Goal: Task Accomplishment & Management: Manage account settings

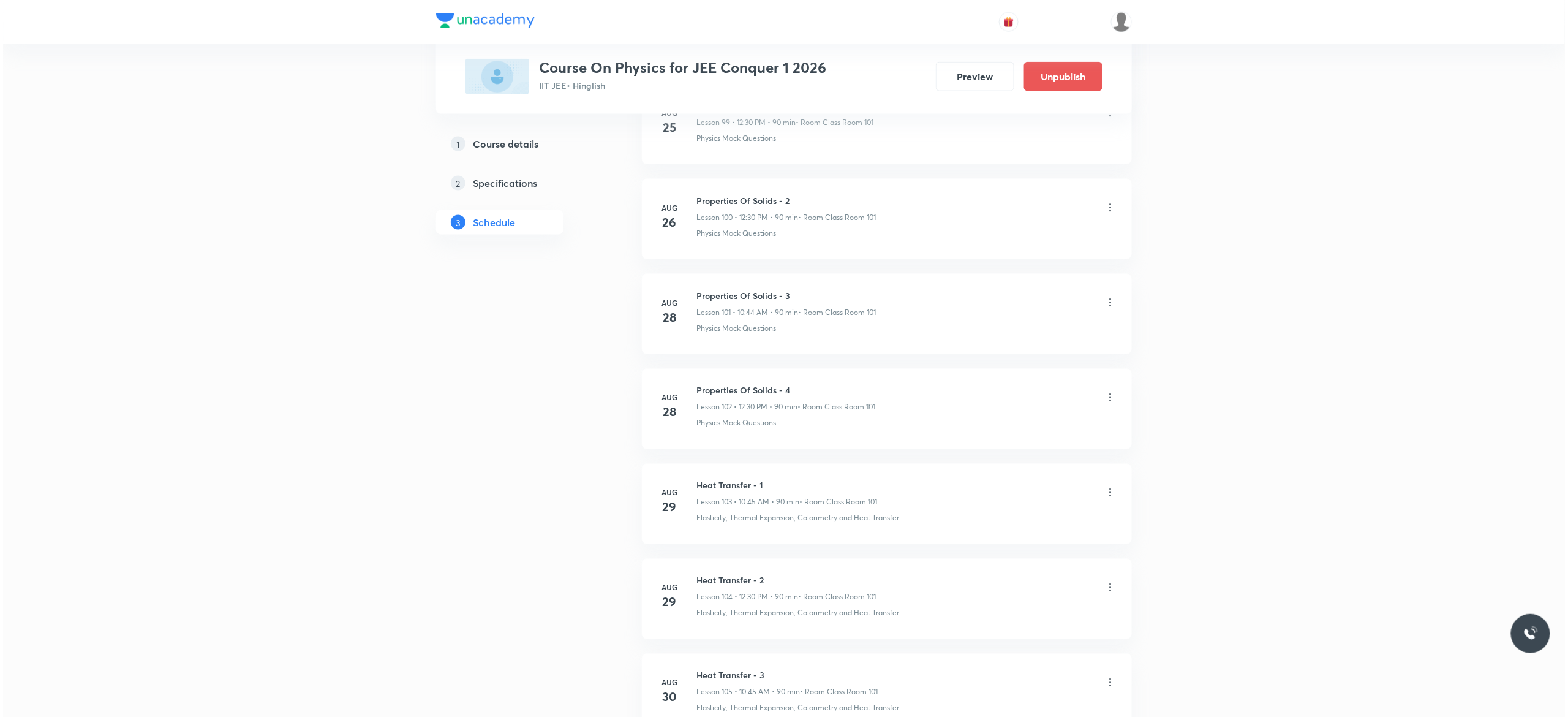
scroll to position [10359, 0]
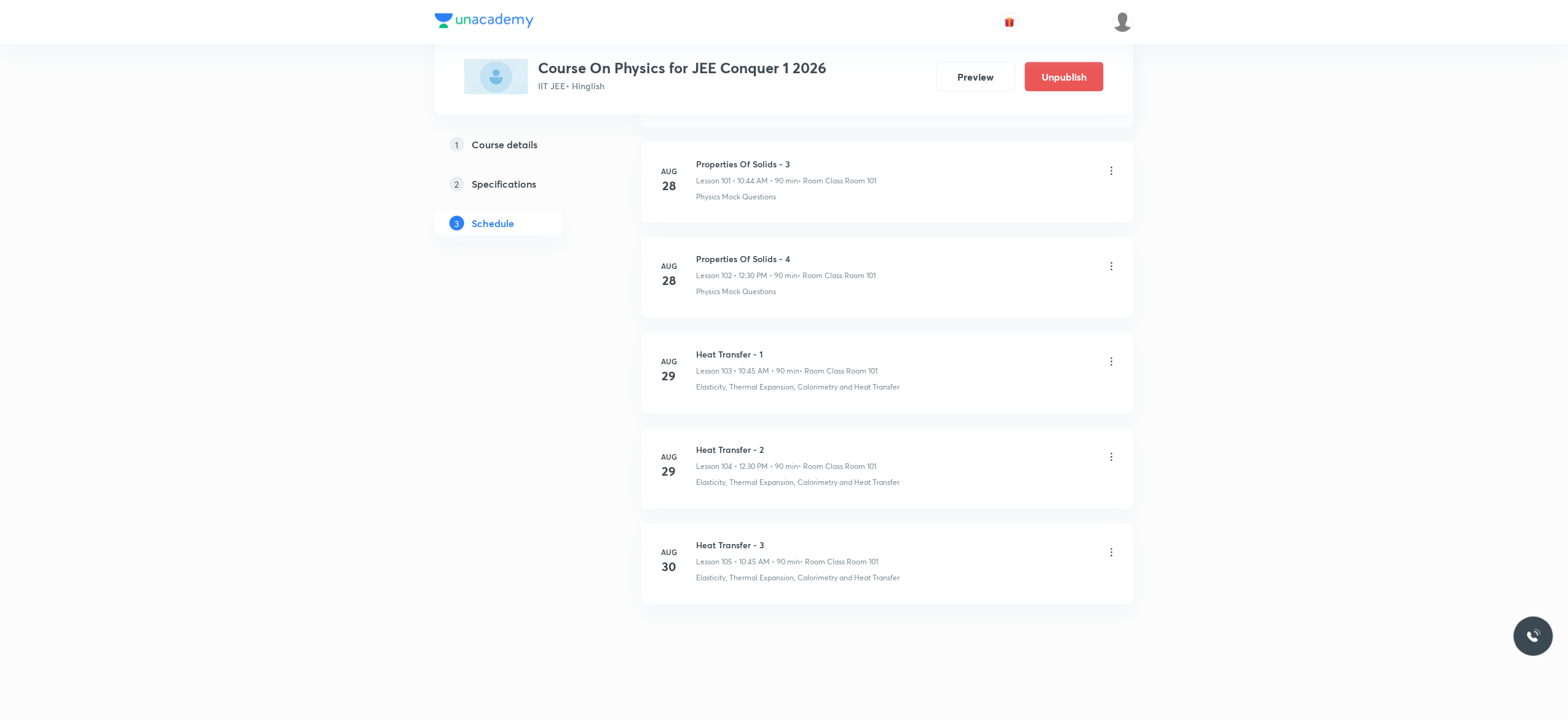
click at [1112, 553] on icon at bounding box center [1111, 552] width 12 height 12
click at [1022, 578] on li "Edit" at bounding box center [1043, 584] width 135 height 22
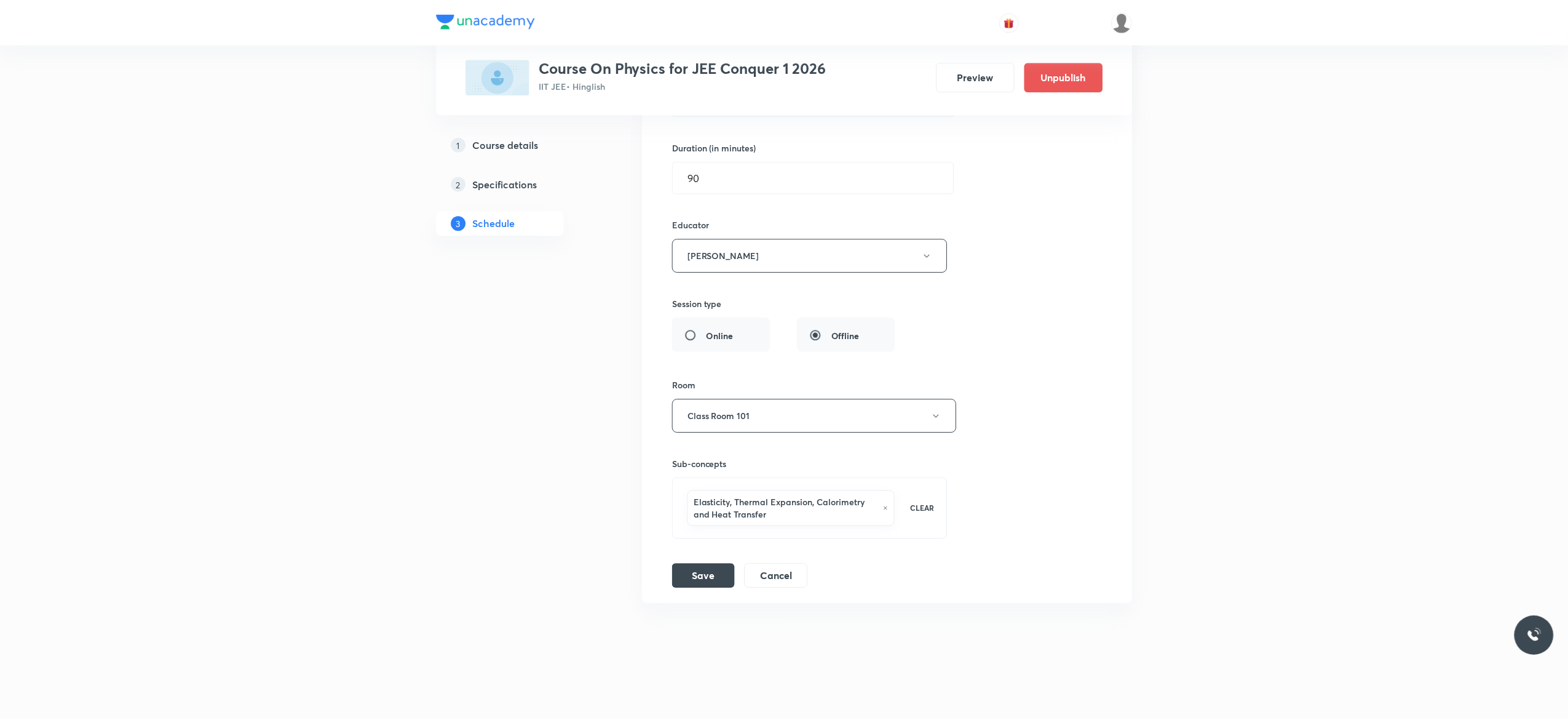
scroll to position [10323, 0]
click at [787, 579] on button "Cancel" at bounding box center [776, 575] width 63 height 25
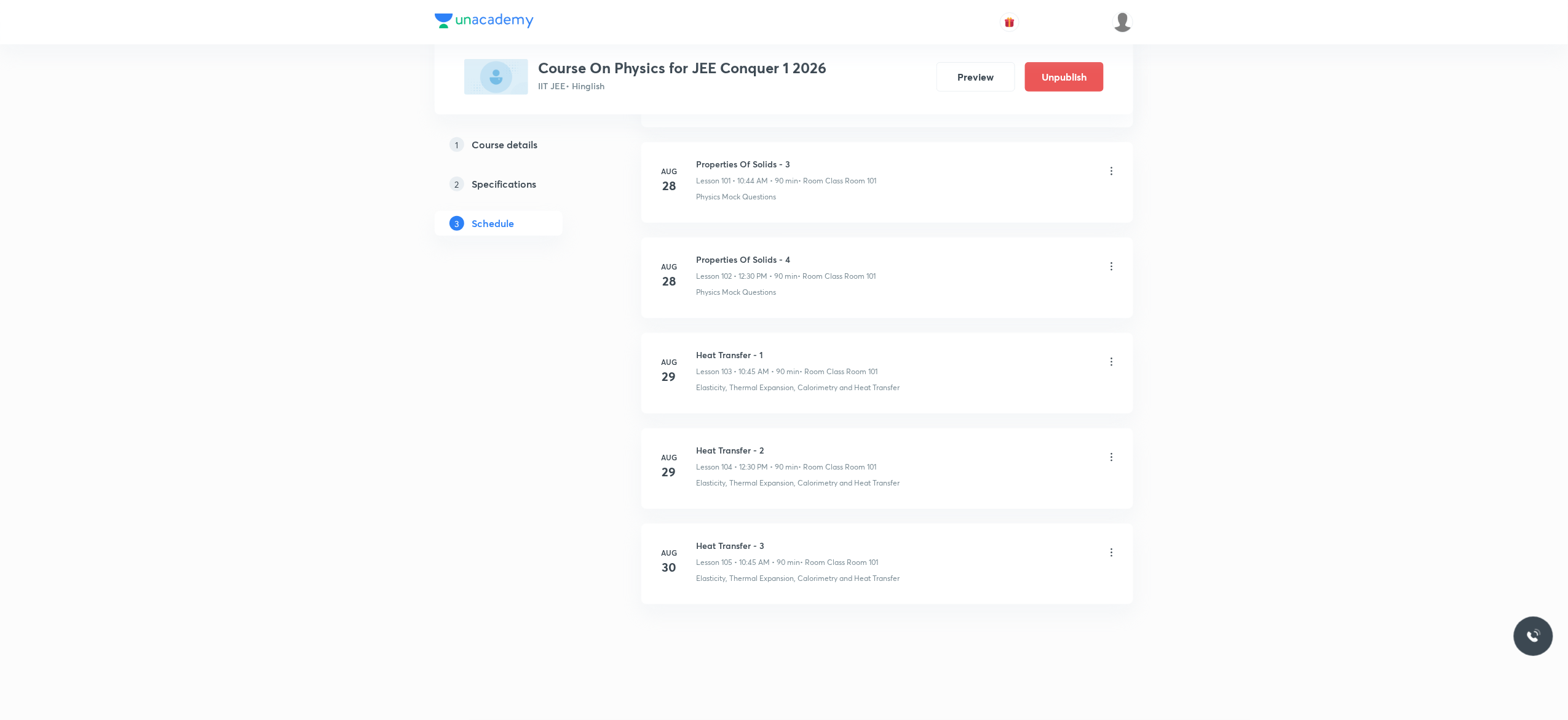
scroll to position [9755, 0]
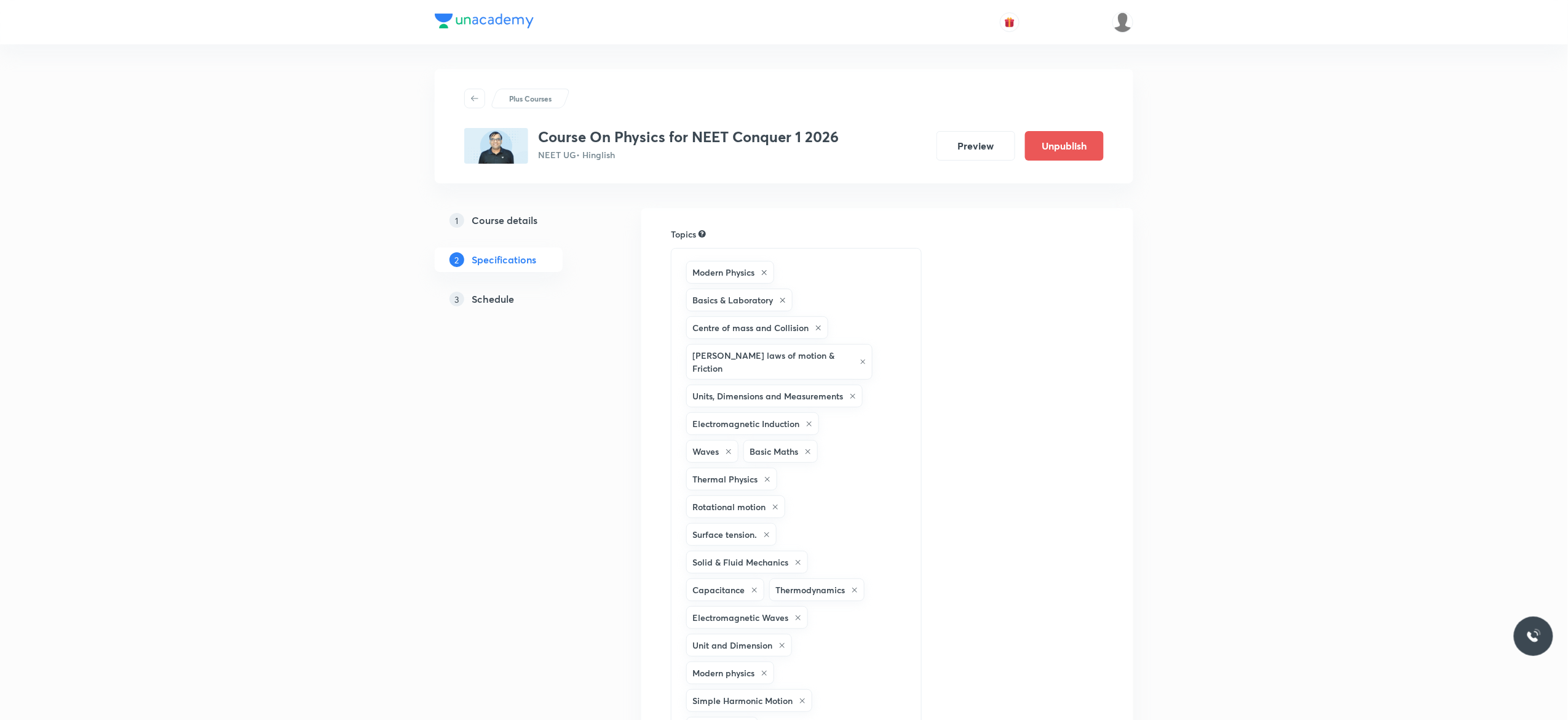
click at [498, 297] on h5 "Schedule" at bounding box center [493, 299] width 42 height 15
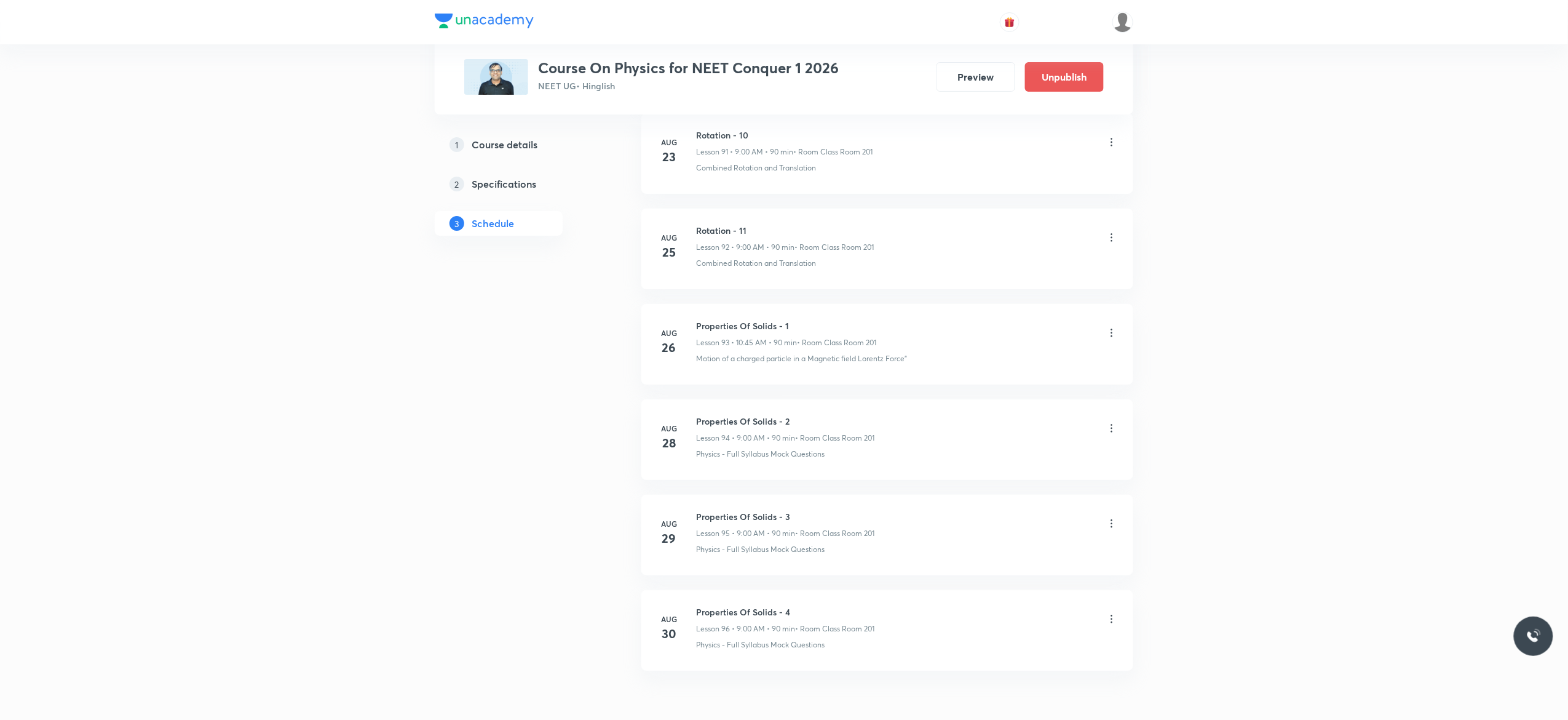
scroll to position [9540, 0]
